Goal: Information Seeking & Learning: Learn about a topic

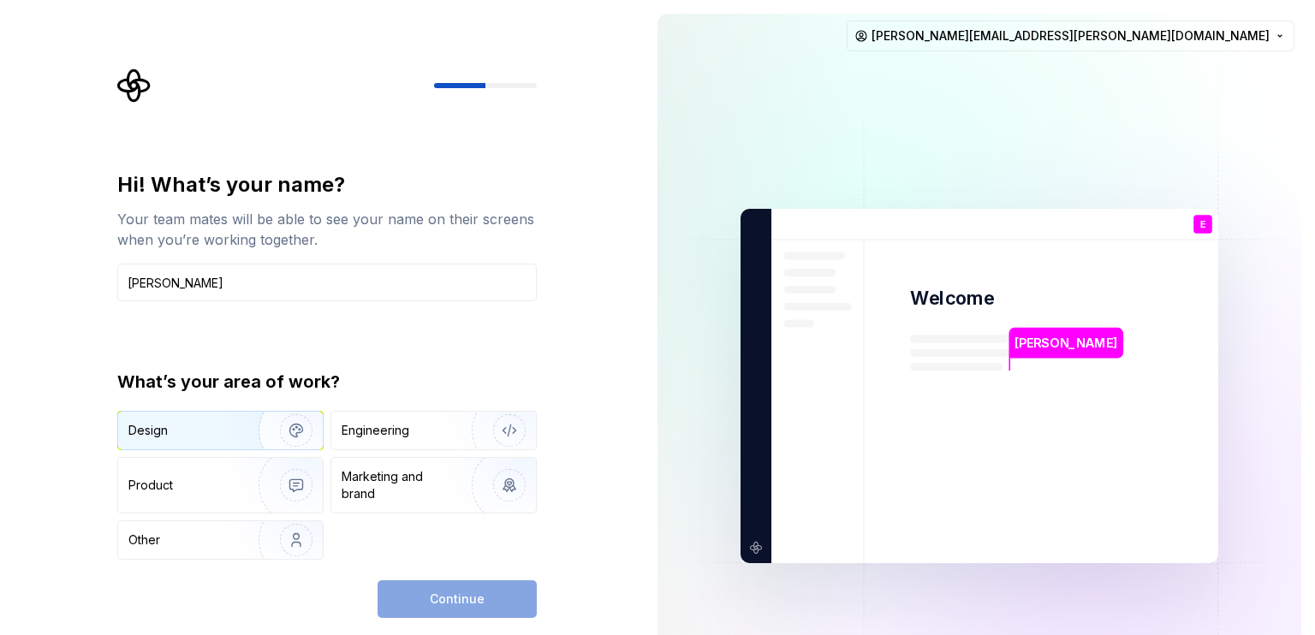
type input "[PERSON_NAME]"
click at [196, 424] on div "Design" at bounding box center [182, 430] width 108 height 17
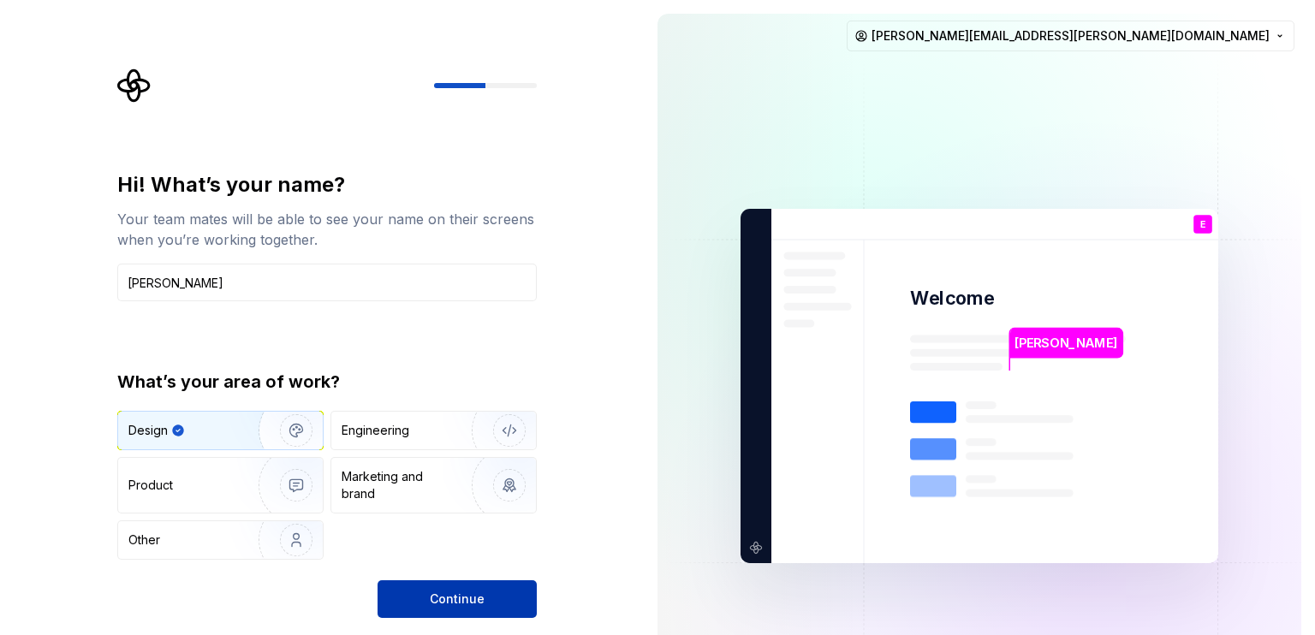
click at [445, 597] on span "Continue" at bounding box center [457, 599] width 55 height 17
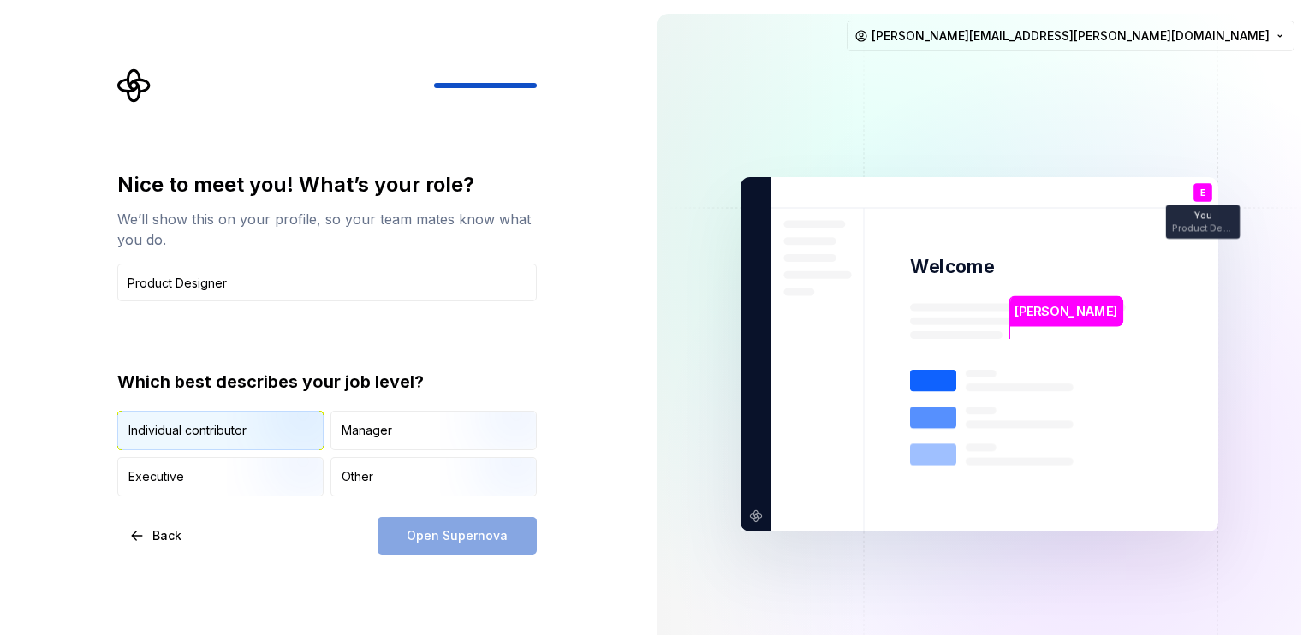
type input "Product Designer"
click at [291, 420] on img "button" at bounding box center [282, 452] width 110 height 115
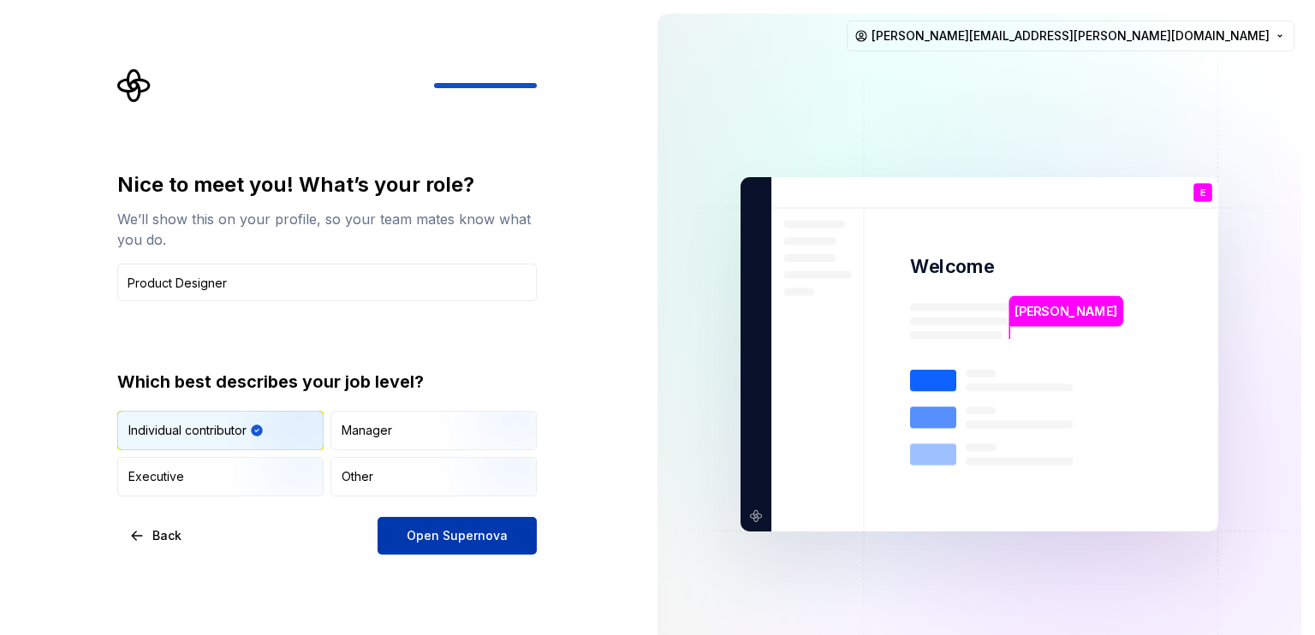
click at [460, 537] on span "Open Supernova" at bounding box center [457, 536] width 101 height 17
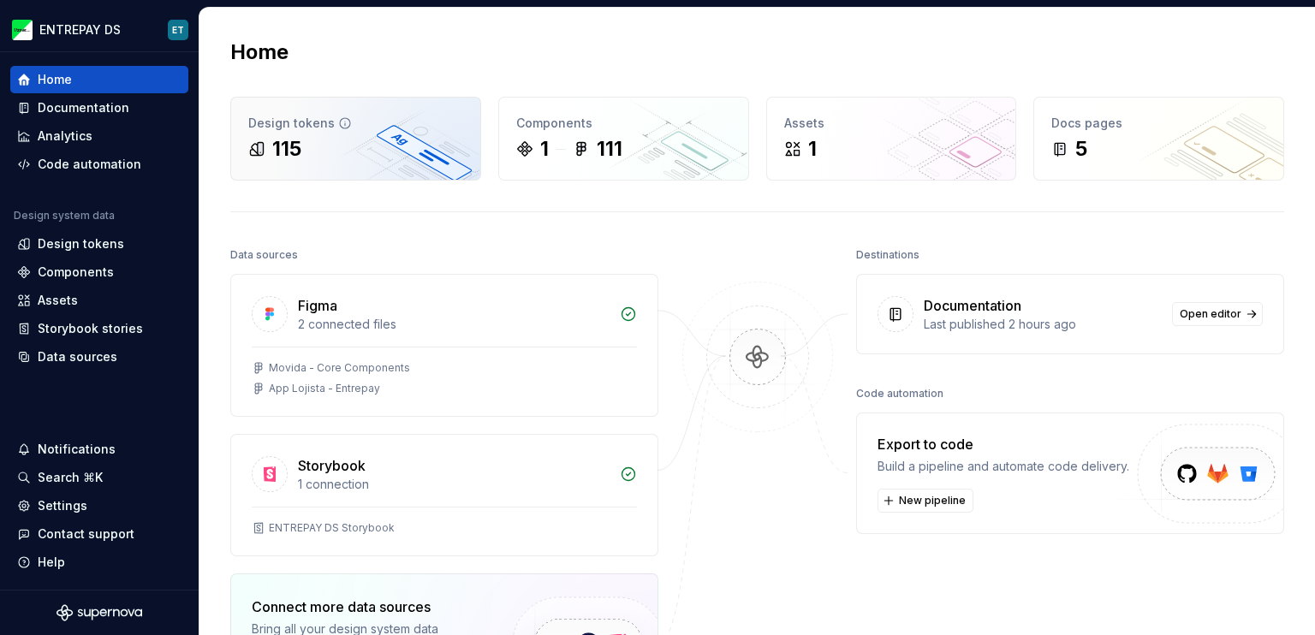
click at [406, 153] on div "115" at bounding box center [355, 148] width 215 height 27
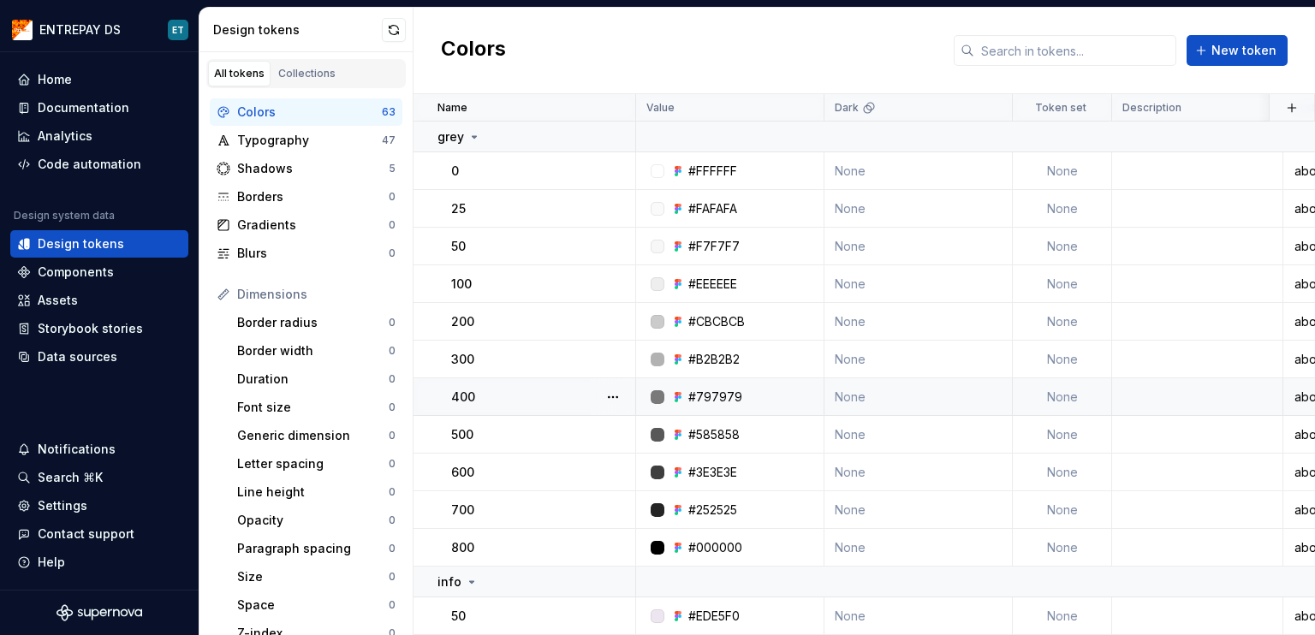
scroll to position [570, 0]
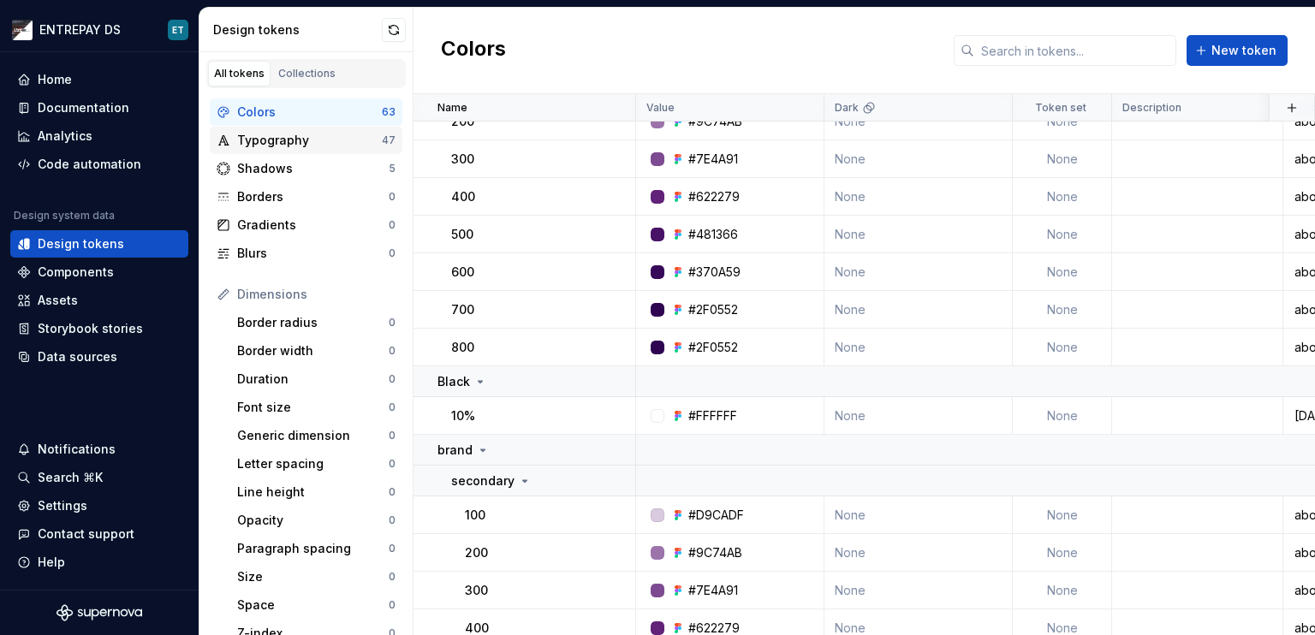
click at [356, 143] on div "Typography" at bounding box center [309, 140] width 145 height 17
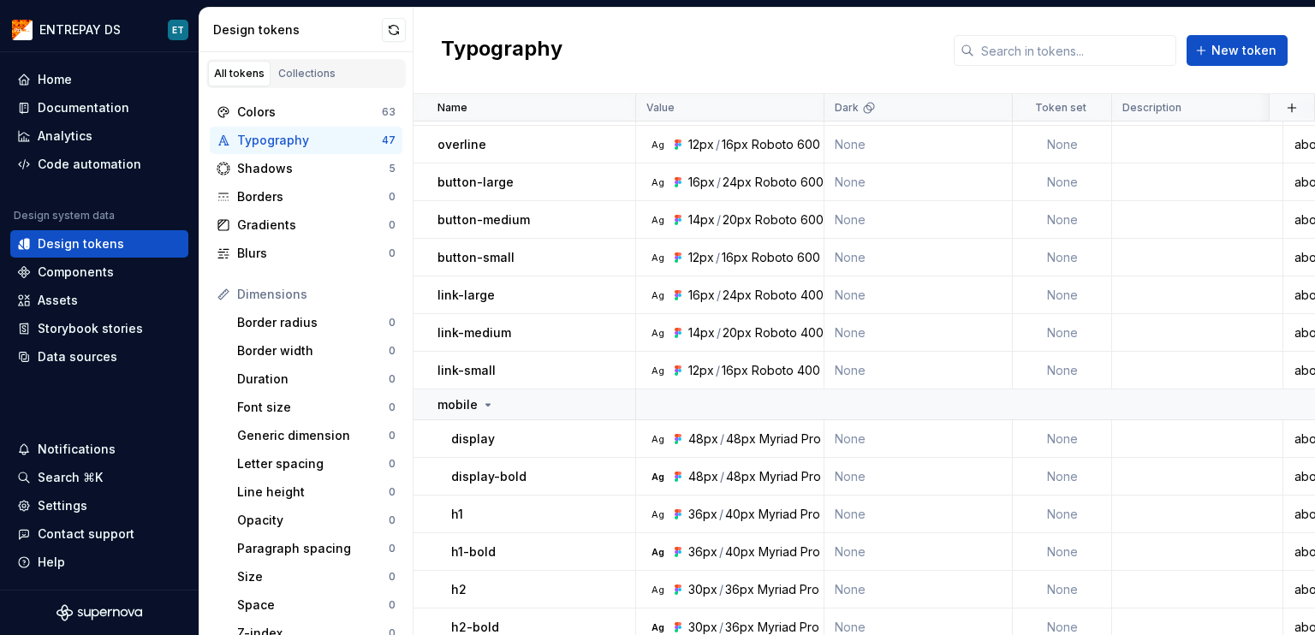
scroll to position [142, 0]
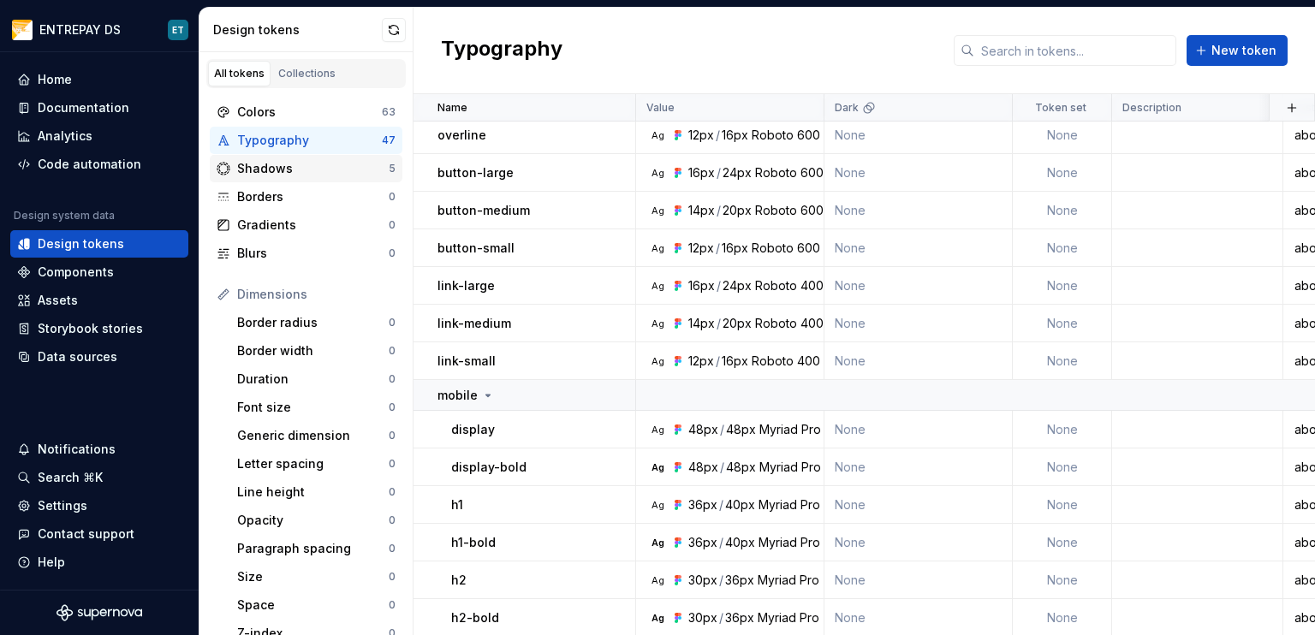
click at [305, 172] on div "Shadows" at bounding box center [313, 168] width 152 height 17
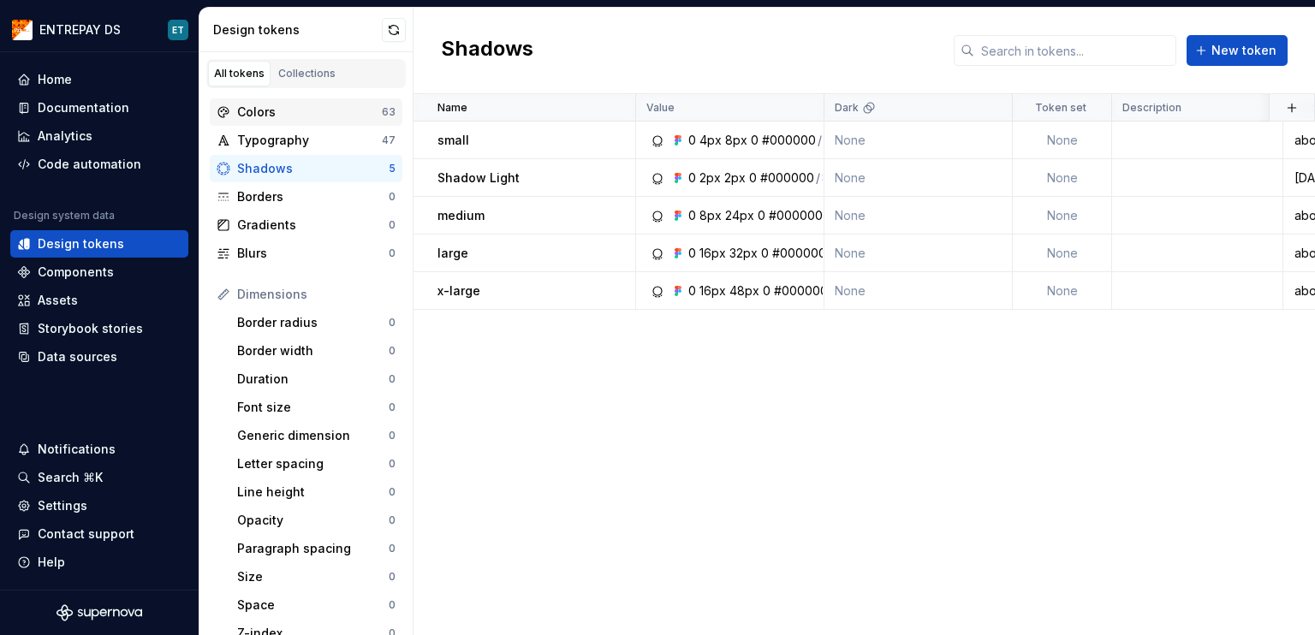
click at [335, 119] on div "Colors" at bounding box center [309, 112] width 145 height 17
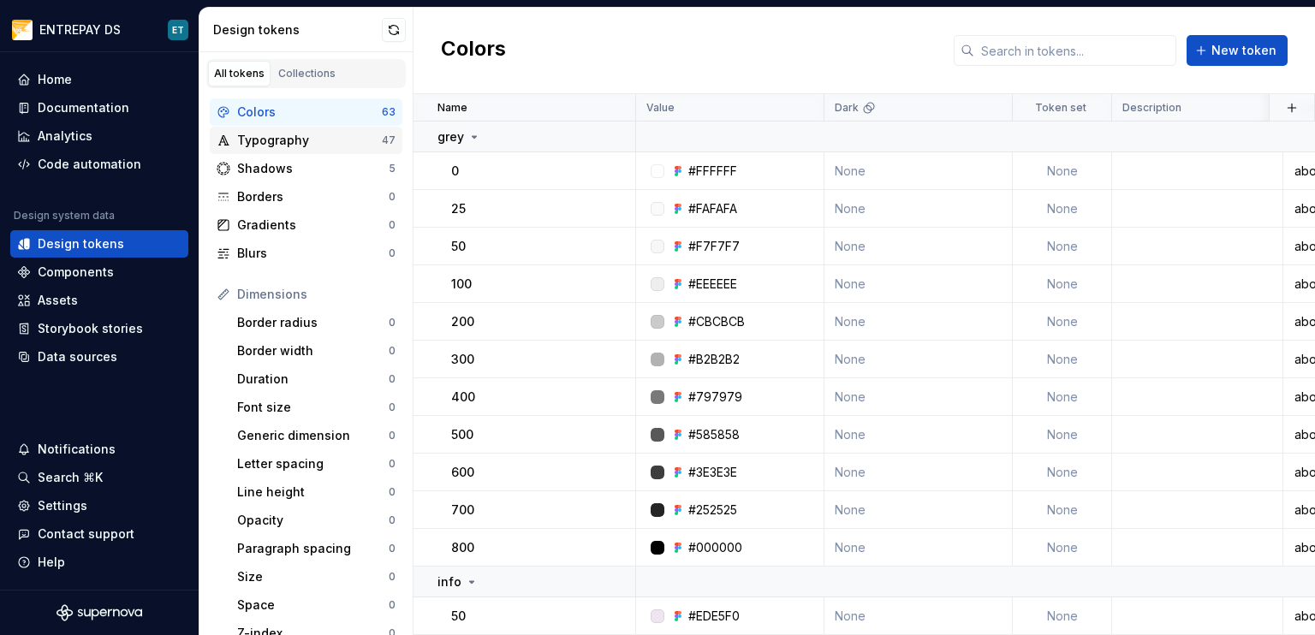
click at [337, 148] on div "Typography 47" at bounding box center [306, 140] width 193 height 27
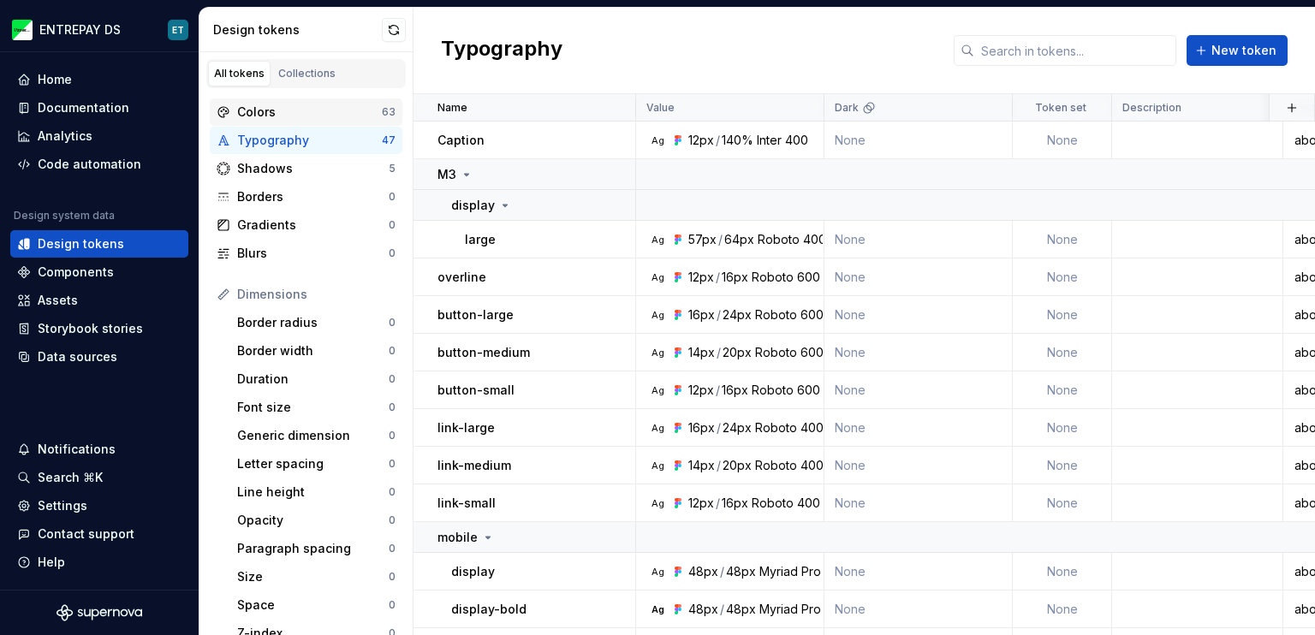
click at [319, 119] on div "Colors" at bounding box center [309, 112] width 145 height 17
